Goal: Check status

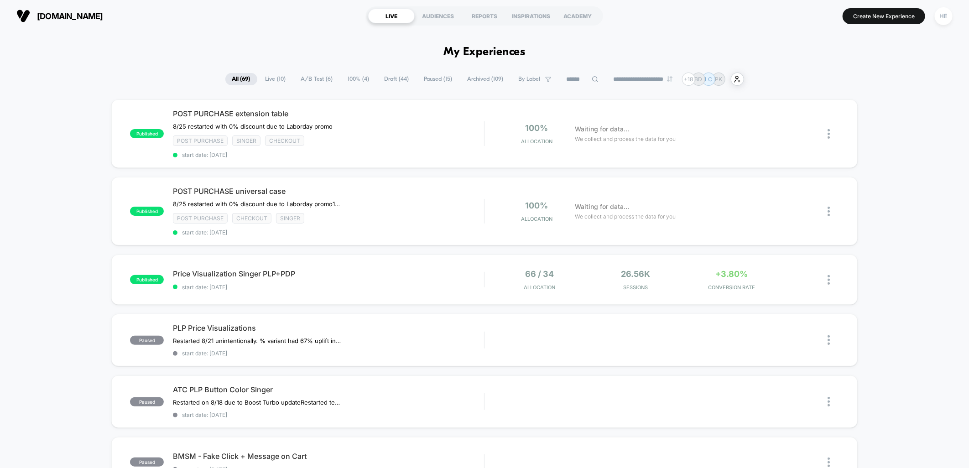
click at [272, 80] on span "Live ( 10 )" at bounding box center [276, 79] width 34 height 12
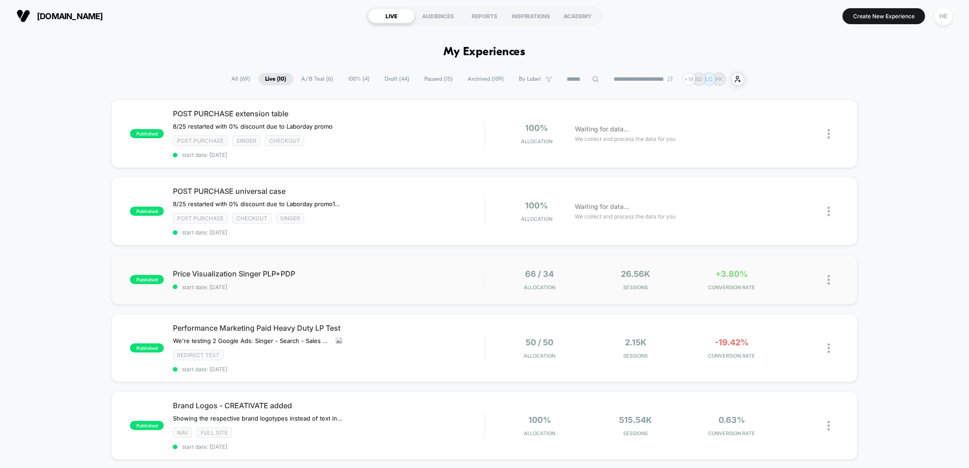
click at [414, 266] on div "published Price Visualization Singer PLP+PDP start date: [DATE] 66 / 34 Allocat…" at bounding box center [484, 280] width 746 height 50
